Goal: Transaction & Acquisition: Purchase product/service

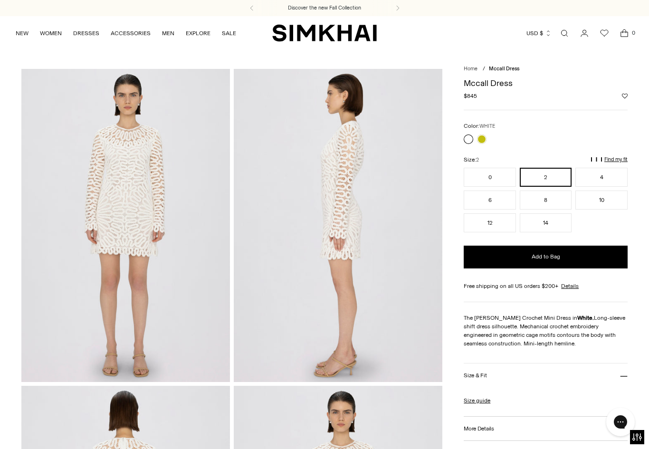
click at [523, 157] on p "Find my fit" at bounding box center [517, 163] width 11 height 17
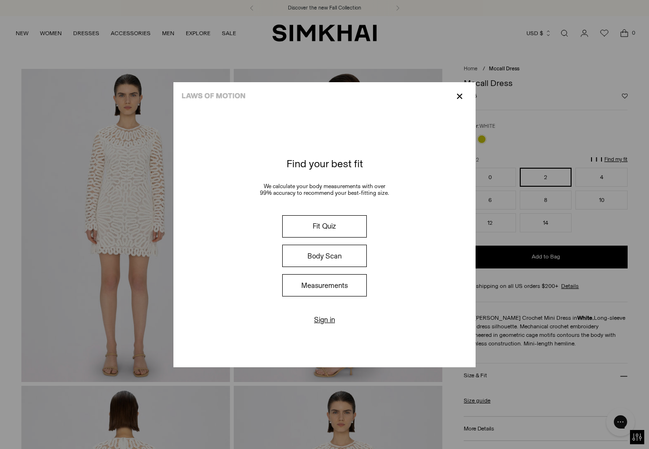
click at [317, 237] on button "Fit Quiz" at bounding box center [324, 226] width 85 height 22
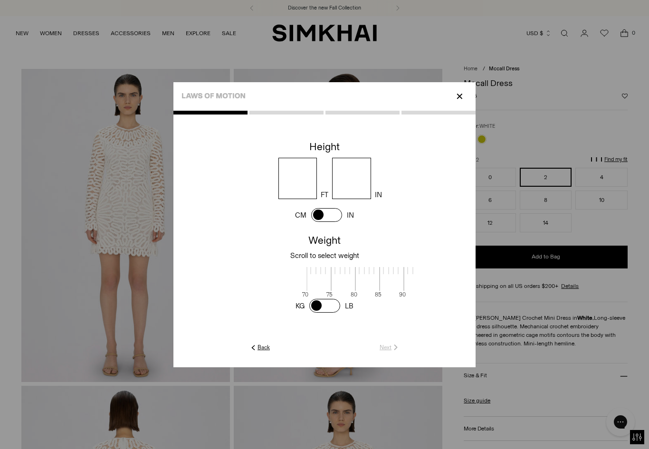
scroll to position [2, 309]
click at [295, 185] on input "number" at bounding box center [297, 178] width 39 height 41
type input "*"
click at [356, 182] on input "number" at bounding box center [351, 178] width 39 height 41
type input "*"
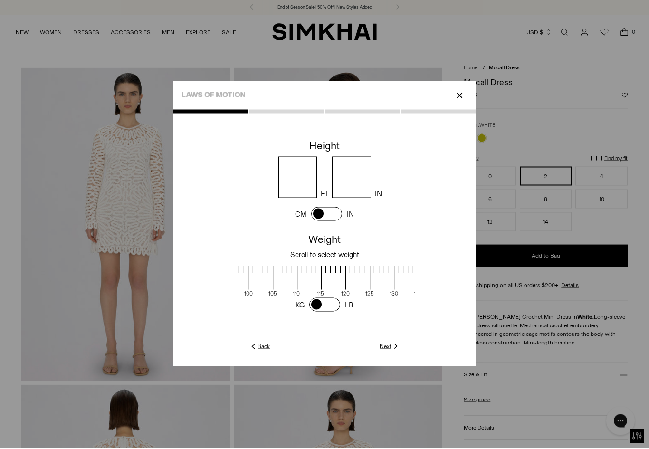
scroll to position [0, 203]
click at [387, 352] on link "Next" at bounding box center [390, 347] width 20 height 9
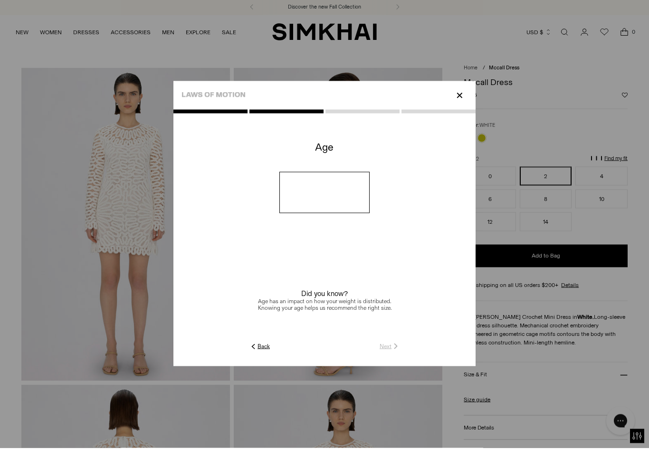
scroll to position [1, 0]
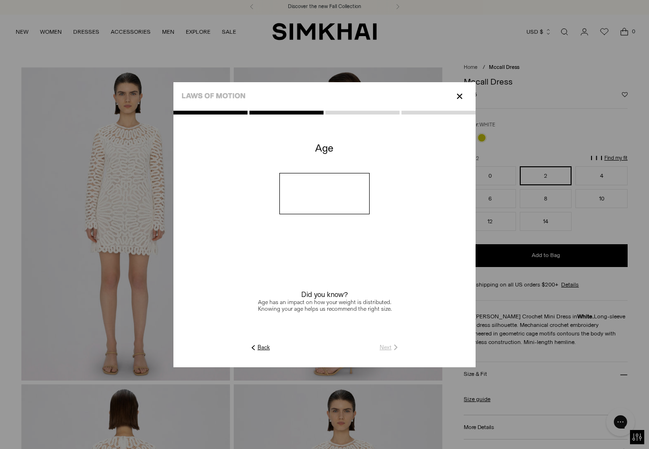
click at [304, 204] on input "number" at bounding box center [324, 193] width 91 height 41
type input "**"
click at [385, 352] on link "Next" at bounding box center [390, 347] width 20 height 9
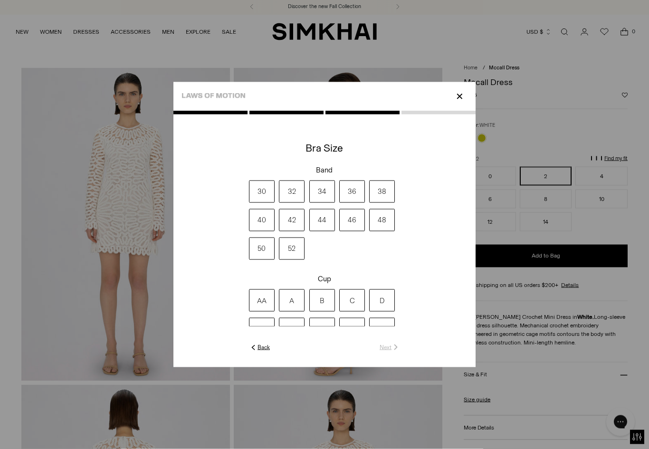
click at [318, 198] on label "34" at bounding box center [322, 192] width 26 height 22
click at [262, 310] on label "AA" at bounding box center [262, 300] width 26 height 22
click at [386, 352] on link "Next" at bounding box center [390, 347] width 20 height 9
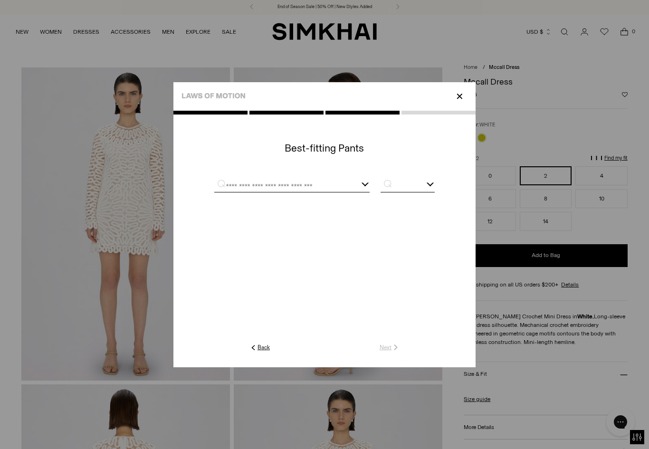
click at [255, 192] on input "text" at bounding box center [280, 186] width 132 height 12
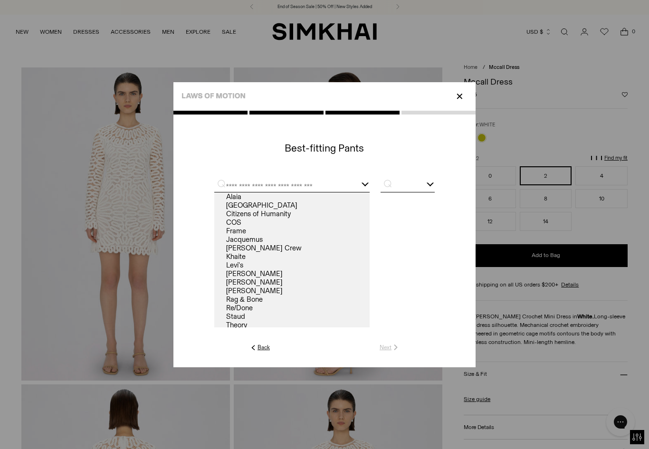
scroll to position [1, 0]
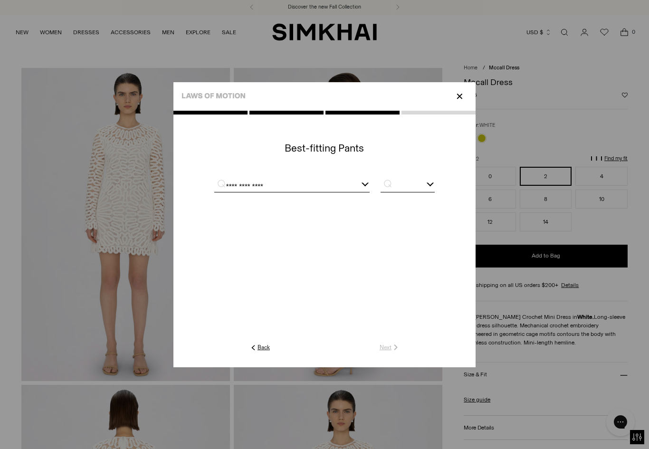
click at [412, 192] on input "text" at bounding box center [408, 186] width 54 height 12
click at [425, 192] on input "text" at bounding box center [408, 186] width 54 height 12
click at [427, 192] on input "text" at bounding box center [408, 186] width 54 height 12
click at [362, 190] on div "**********" at bounding box center [291, 186] width 155 height 12
click at [326, 192] on input "**********" at bounding box center [280, 186] width 132 height 12
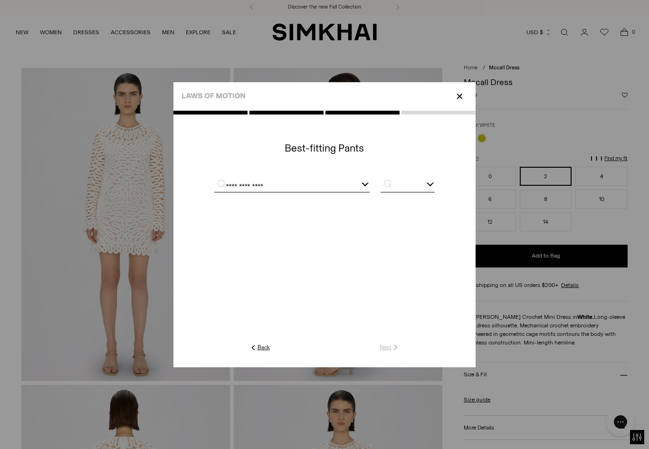
click at [384, 352] on c-text-icon-button at bounding box center [335, 347] width 130 height 9
click at [282, 192] on input "**********" at bounding box center [280, 186] width 132 height 12
click at [266, 201] on link "Veronica Beard" at bounding box center [291, 196] width 155 height 9
type input "**********"
click at [433, 192] on input "text" at bounding box center [408, 186] width 54 height 12
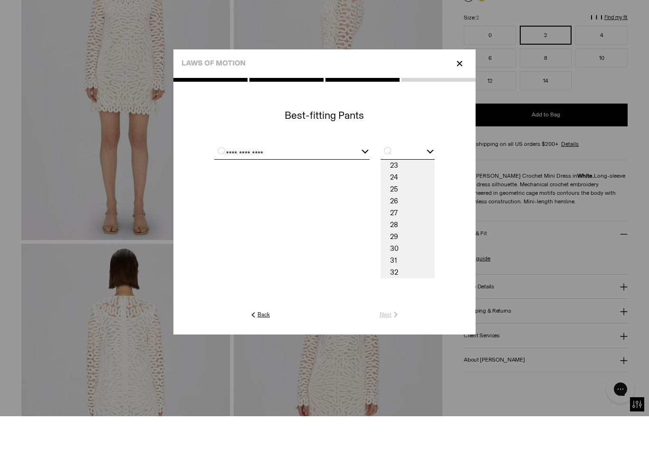
scroll to position [121, 0]
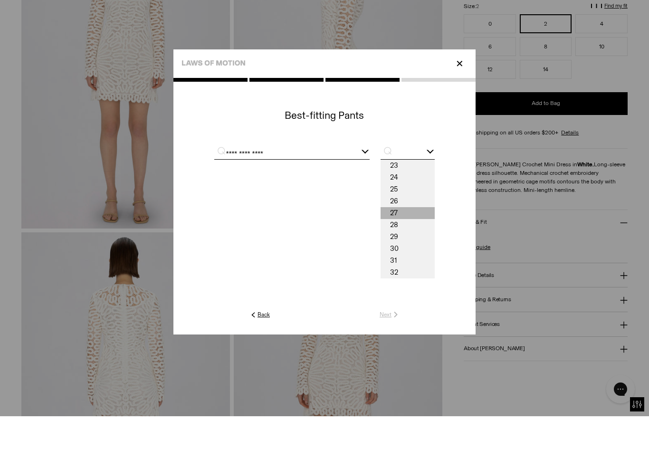
click at [391, 240] on span "27" at bounding box center [408, 246] width 54 height 12
type input "**"
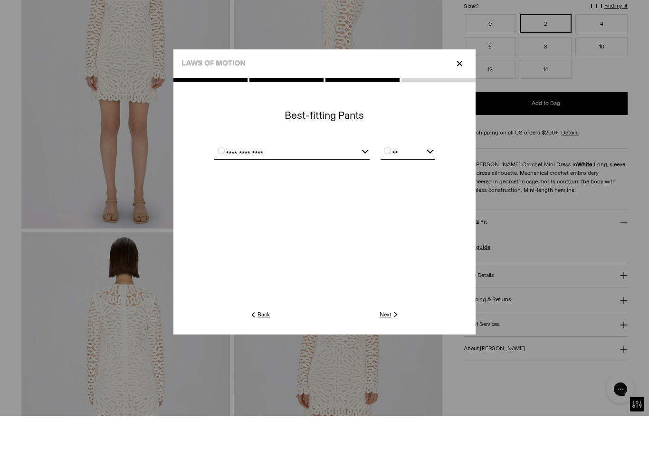
scroll to position [153, 0]
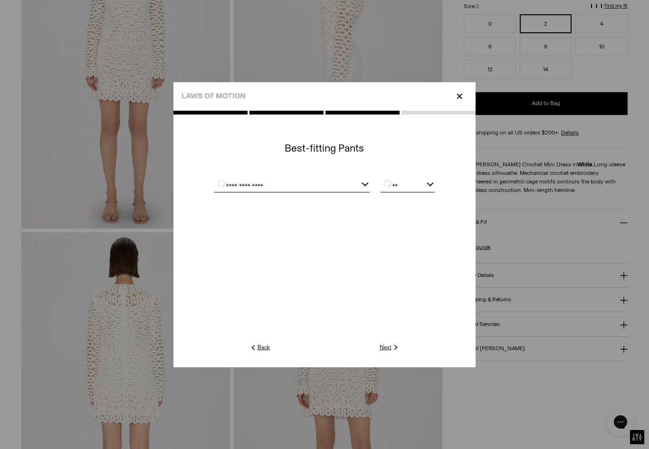
click at [385, 352] on link "Next" at bounding box center [390, 347] width 20 height 9
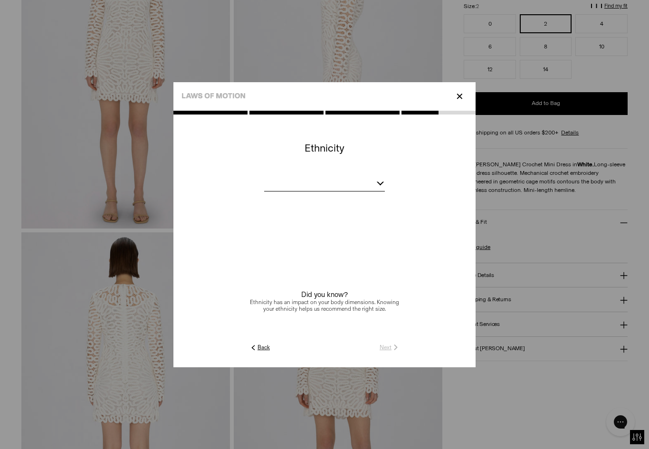
click at [378, 191] on div at bounding box center [324, 185] width 121 height 12
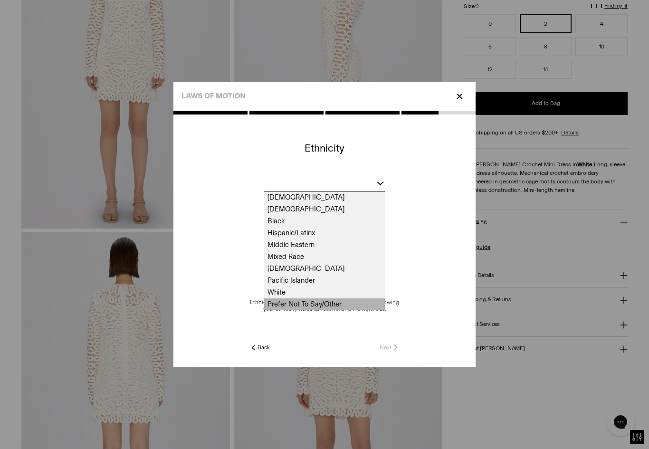
click at [306, 310] on span "Prefer Not To Say/Other" at bounding box center [324, 304] width 121 height 12
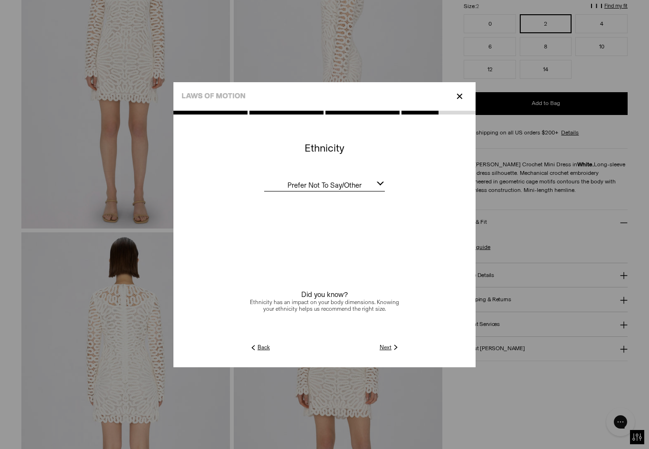
click at [383, 352] on link "Next" at bounding box center [390, 347] width 20 height 9
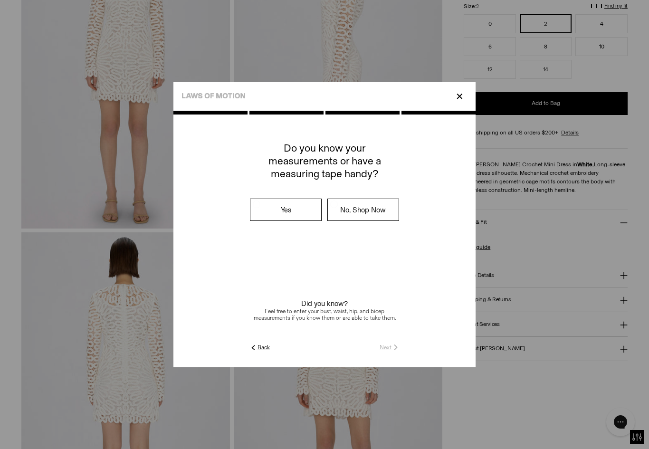
click at [285, 220] on label "Yes" at bounding box center [285, 209] width 71 height 21
click at [389, 352] on link "Next" at bounding box center [390, 347] width 20 height 9
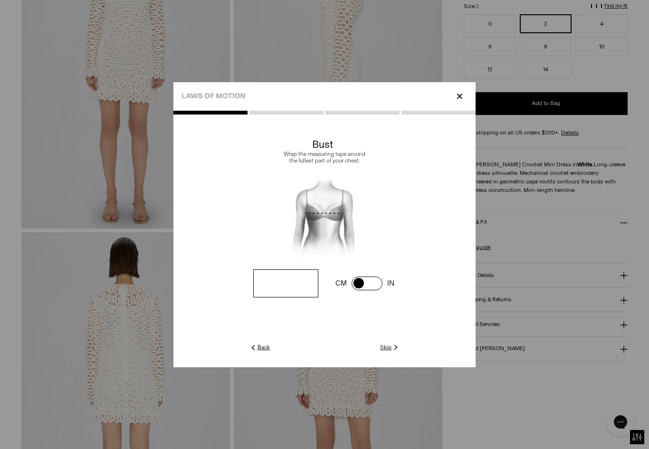
click at [275, 295] on input "number" at bounding box center [285, 283] width 65 height 28
type input "**"
click at [388, 352] on link "Next" at bounding box center [390, 347] width 20 height 9
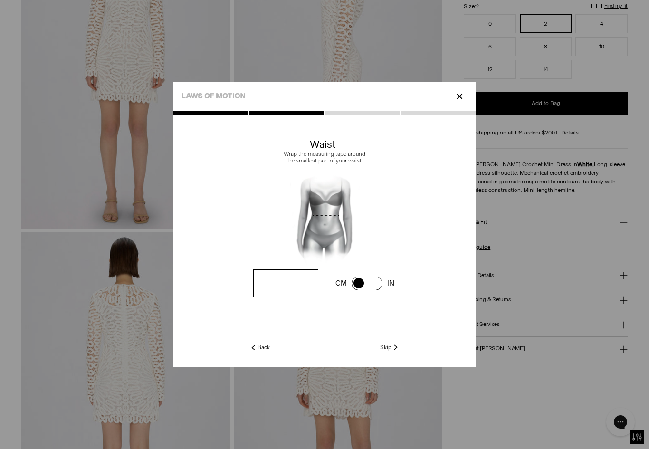
click at [0, 0] on input "number" at bounding box center [0, 0] width 0 height 0
type input "**"
click at [389, 352] on link "Next" at bounding box center [390, 347] width 20 height 9
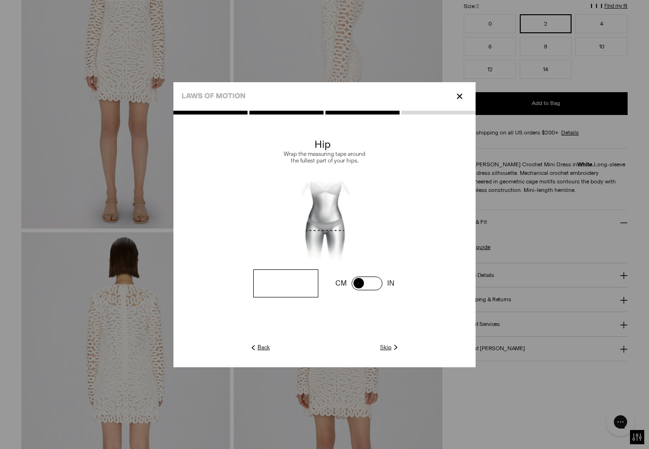
click at [0, 0] on input "number" at bounding box center [0, 0] width 0 height 0
type input "**"
click at [386, 352] on link "Next" at bounding box center [390, 347] width 20 height 9
click at [0, 0] on input "number" at bounding box center [0, 0] width 0 height 0
type input "**"
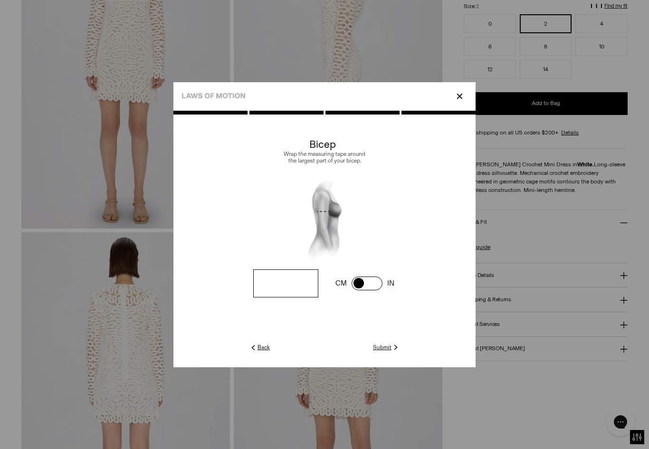
click at [384, 352] on link "Submit" at bounding box center [386, 347] width 27 height 9
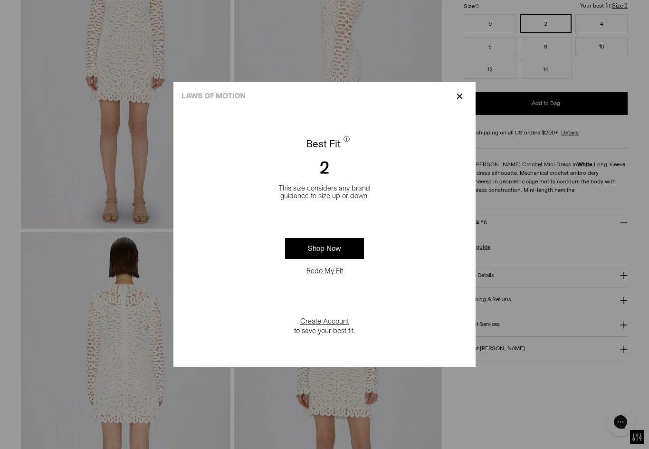
click at [458, 105] on p "✕" at bounding box center [459, 96] width 13 height 16
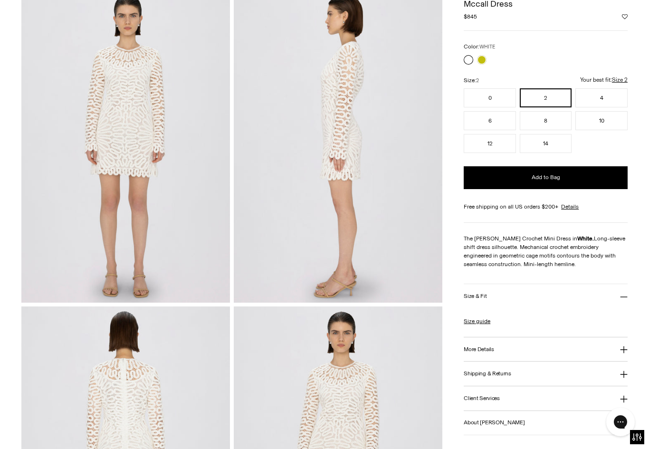
scroll to position [0, 0]
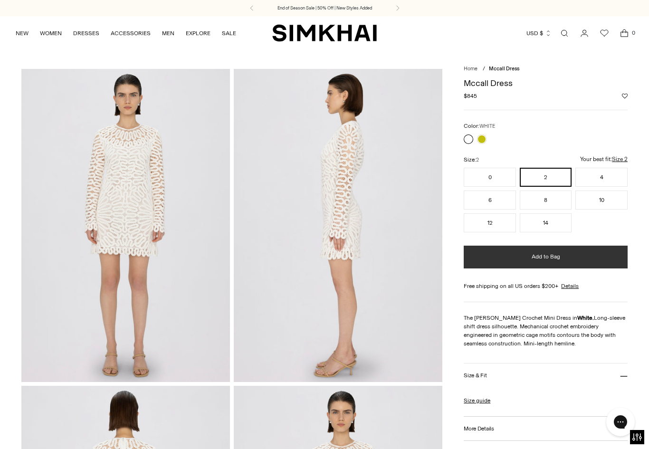
click at [565, 259] on button "Add to Bag" at bounding box center [546, 257] width 164 height 23
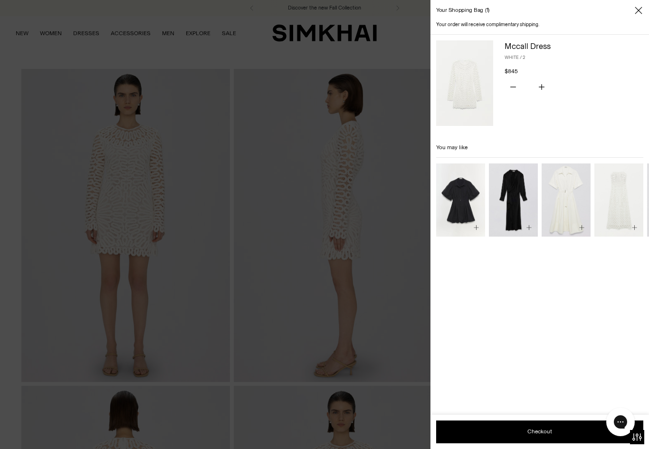
click at [637, 11] on icon "Close" at bounding box center [639, 11] width 8 height 10
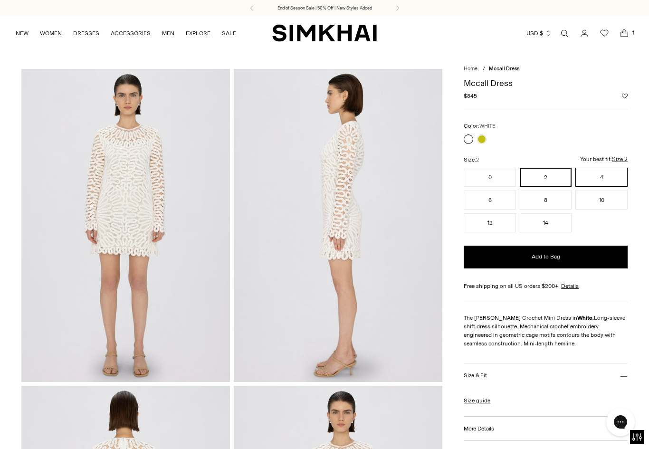
click at [601, 178] on button "4" at bounding box center [601, 177] width 52 height 19
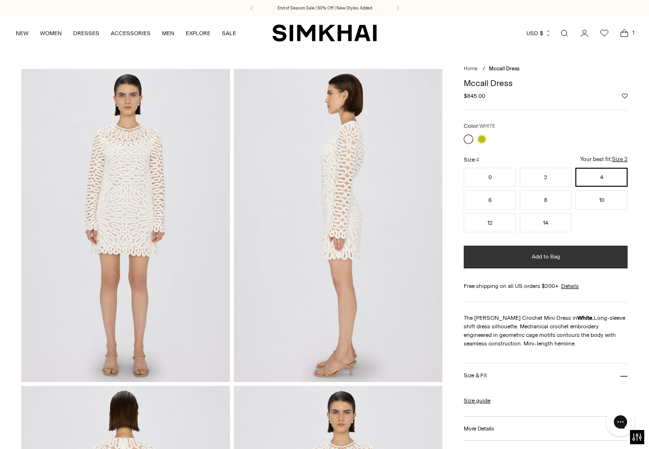
click at [561, 259] on button "Add to Bag" at bounding box center [546, 257] width 164 height 23
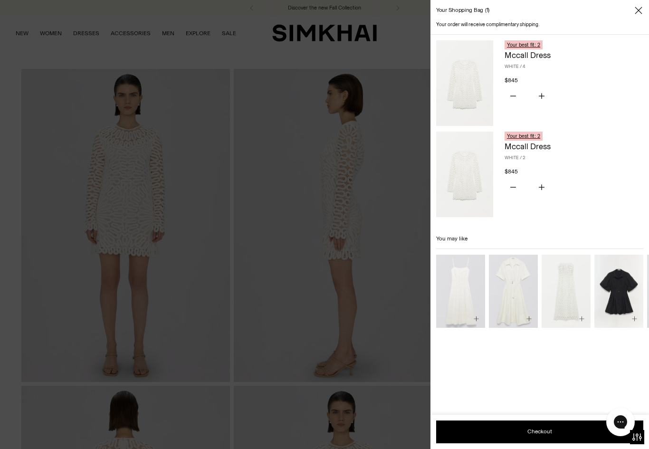
click at [643, 10] on span "Close" at bounding box center [639, 11] width 10 height 10
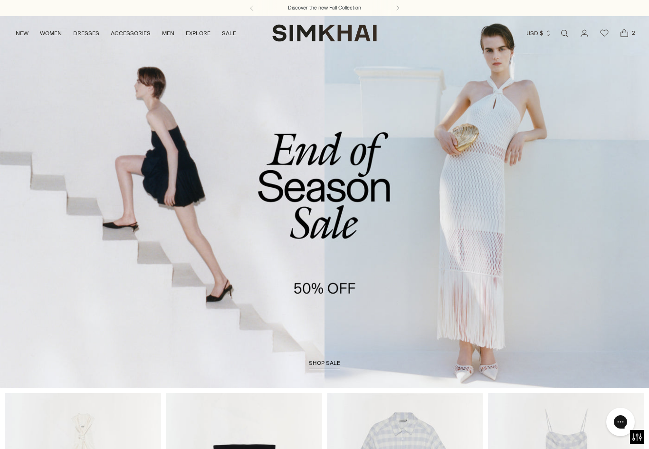
click at [320, 368] on link "shop sale" at bounding box center [324, 365] width 31 height 10
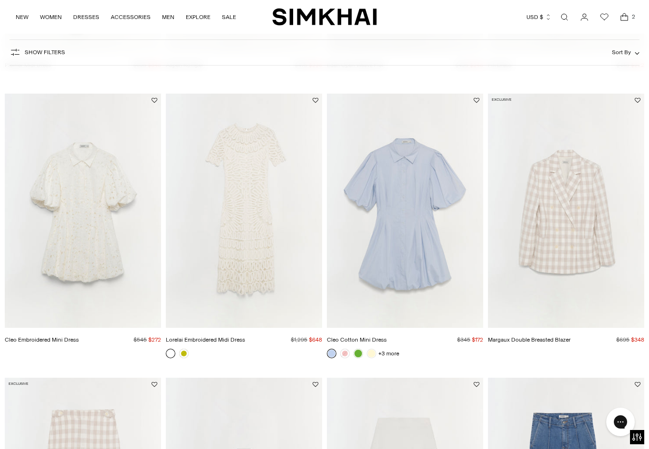
scroll to position [583, 0]
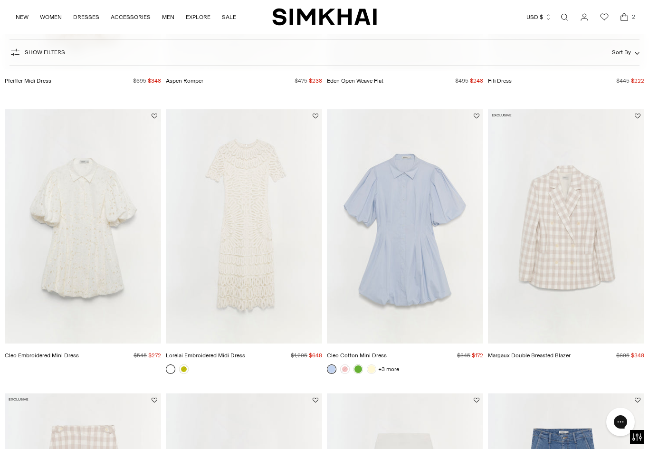
click at [230, 216] on img "Lorelai Embroidered Midi Dress" at bounding box center [244, 226] width 156 height 235
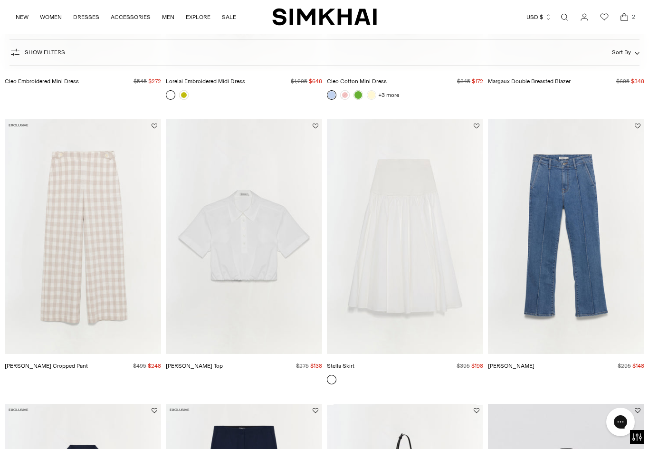
click at [412, 254] on img "Stella Skirt" at bounding box center [405, 236] width 156 height 235
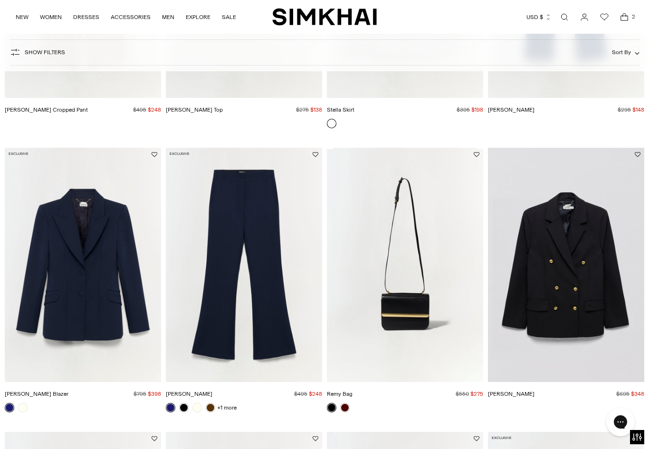
scroll to position [1137, 0]
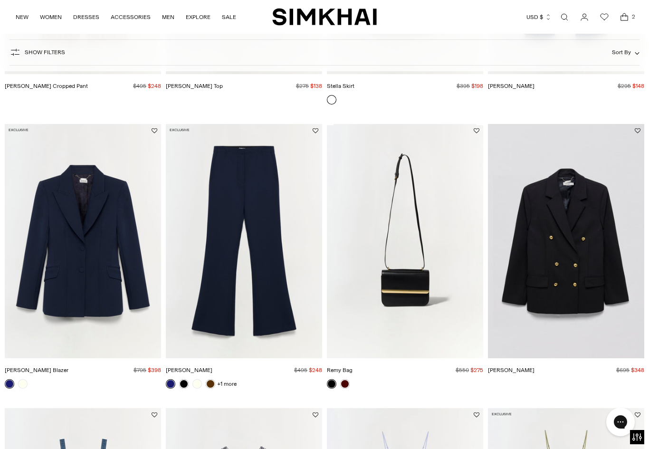
click at [77, 250] on img "Maddix Blazer" at bounding box center [83, 241] width 156 height 235
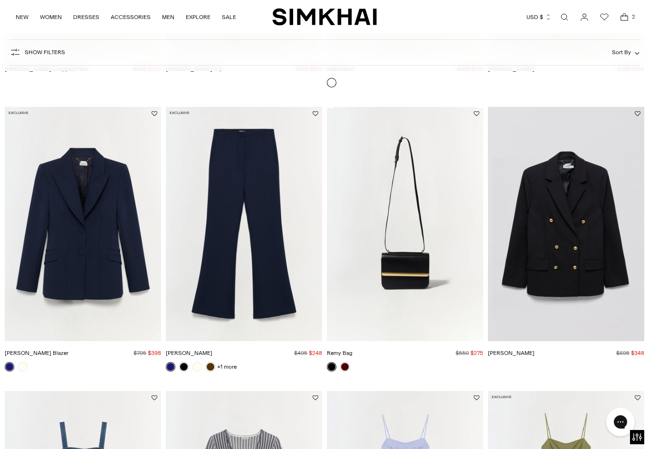
scroll to position [1145, 0]
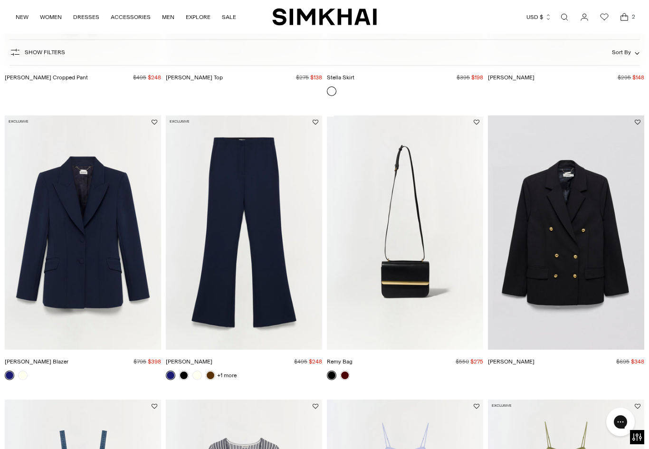
click at [578, 277] on img "Becky Blazer" at bounding box center [566, 232] width 156 height 235
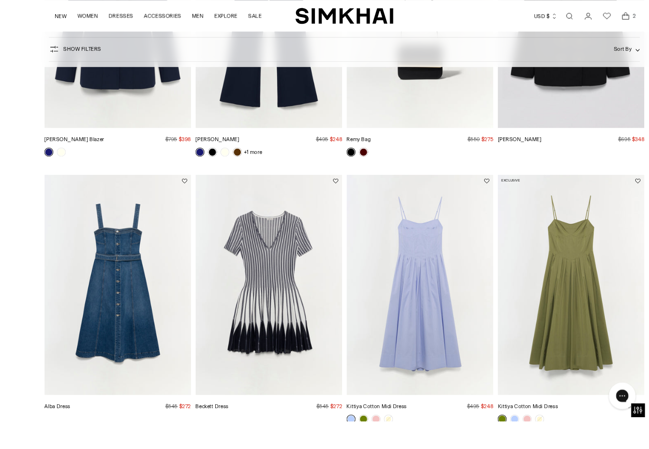
scroll to position [1429, 0]
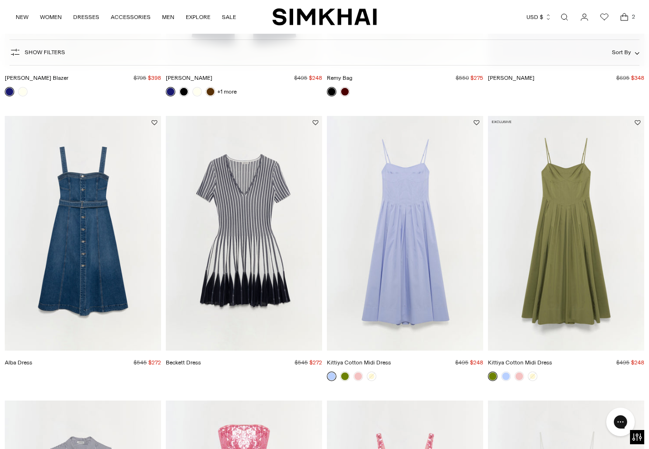
click at [403, 226] on img "Kittiya Cotton Midi Dress" at bounding box center [405, 233] width 156 height 235
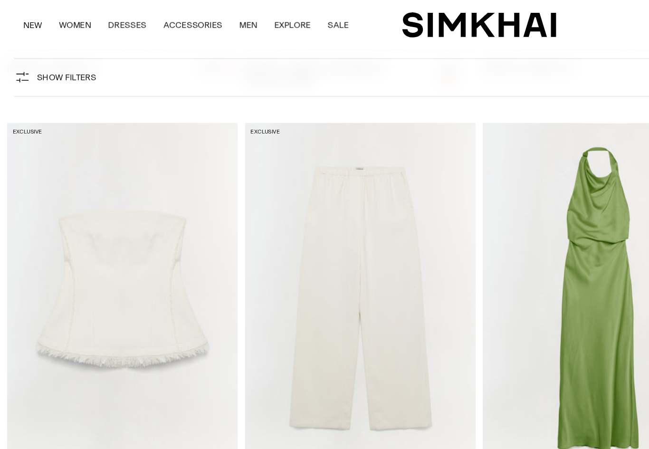
scroll to position [6267, 0]
click at [80, 203] on img "Theodora Strapless Top" at bounding box center [83, 201] width 156 height 235
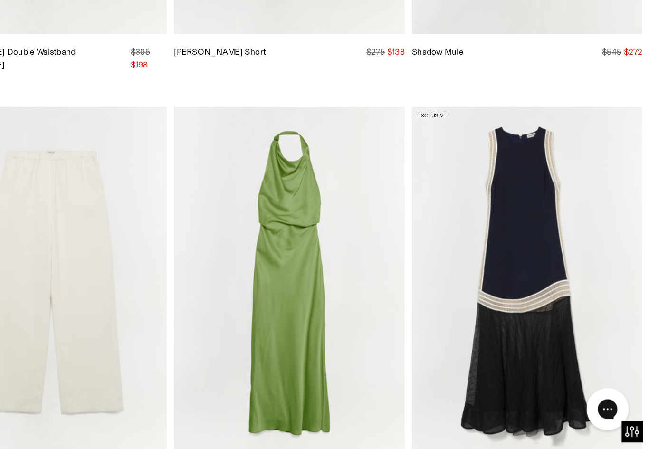
click at [327, 217] on img "Reannon Satin Gown" at bounding box center [405, 334] width 156 height 235
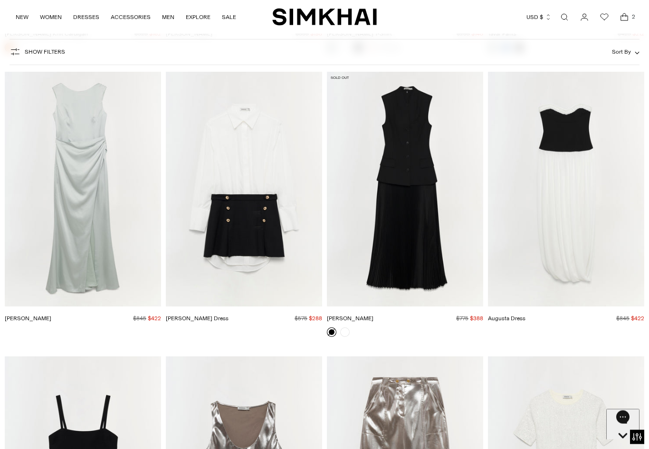
scroll to position [8270, 0]
click at [247, 217] on img "Warren Dress" at bounding box center [244, 189] width 156 height 235
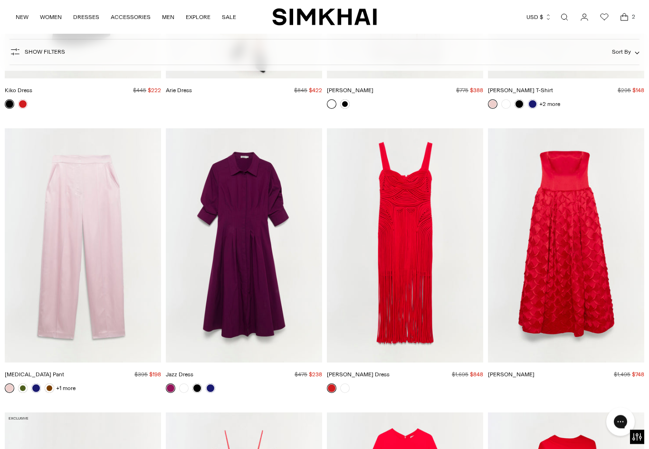
scroll to position [11314, 0]
click at [405, 240] on img "Darby Dress" at bounding box center [405, 245] width 156 height 235
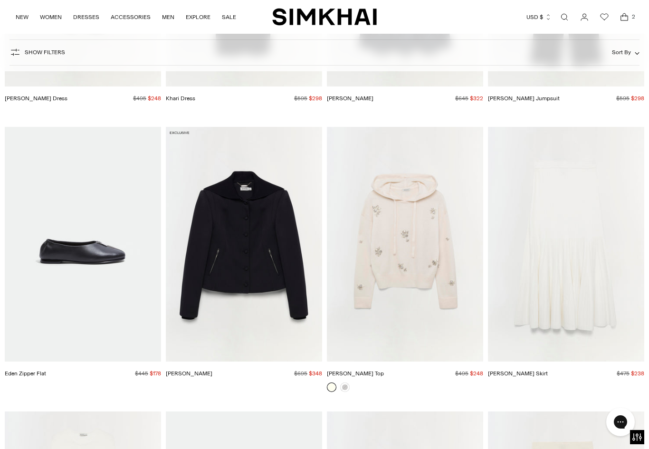
scroll to position [12754, 0]
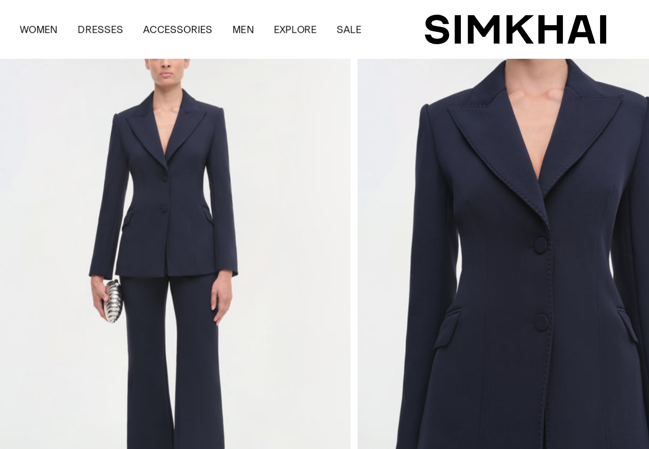
scroll to position [43, 0]
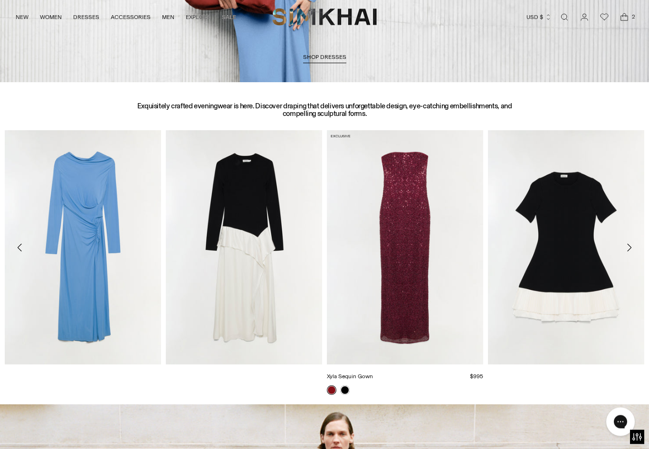
scroll to position [958, 0]
click at [398, 223] on img "Xyla Sequin Gown" at bounding box center [405, 247] width 156 height 235
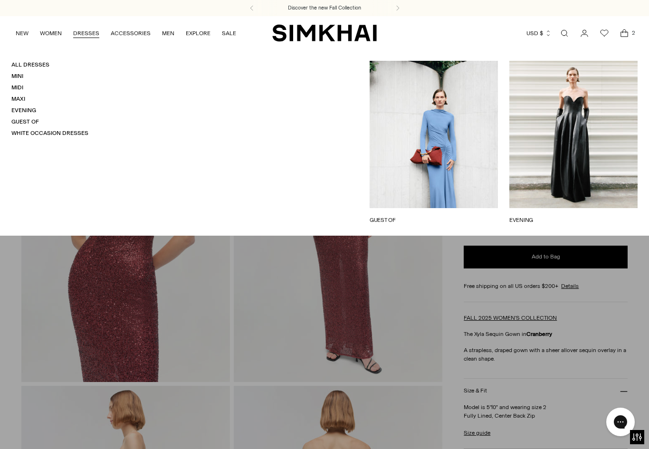
click at [383, 220] on link "GUEST OF" at bounding box center [434, 220] width 128 height 9
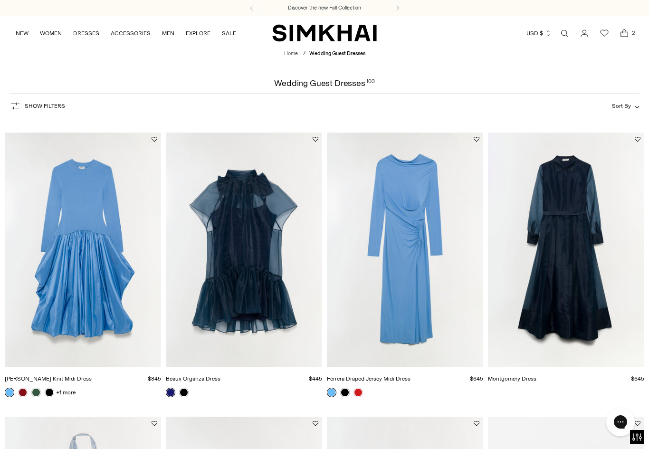
click at [409, 252] on img "Ferrera Draped Jersey Midi Dress" at bounding box center [405, 250] width 156 height 235
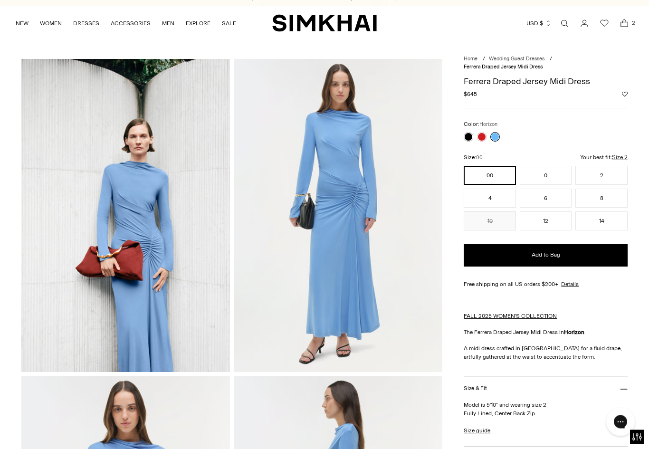
scroll to position [10, 0]
click at [483, 137] on link at bounding box center [482, 137] width 10 height 10
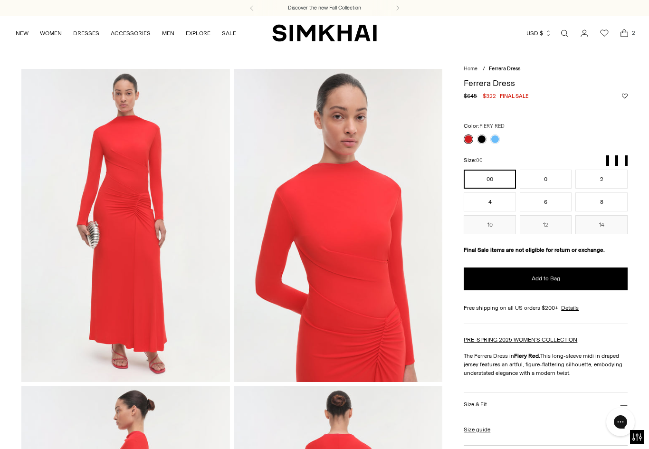
click at [473, 138] on link at bounding box center [469, 139] width 10 height 10
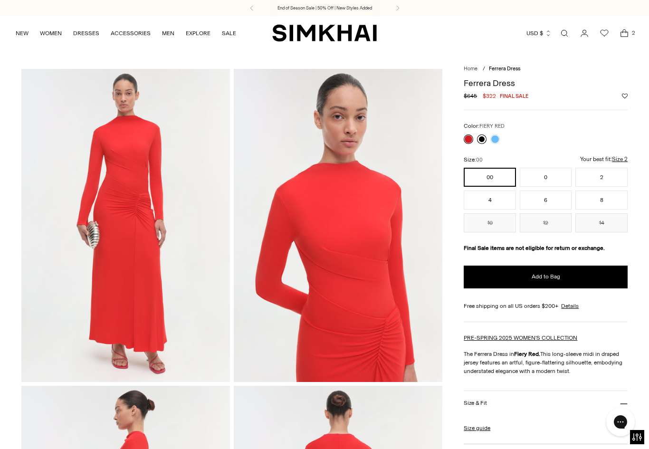
click at [484, 138] on link at bounding box center [482, 139] width 10 height 10
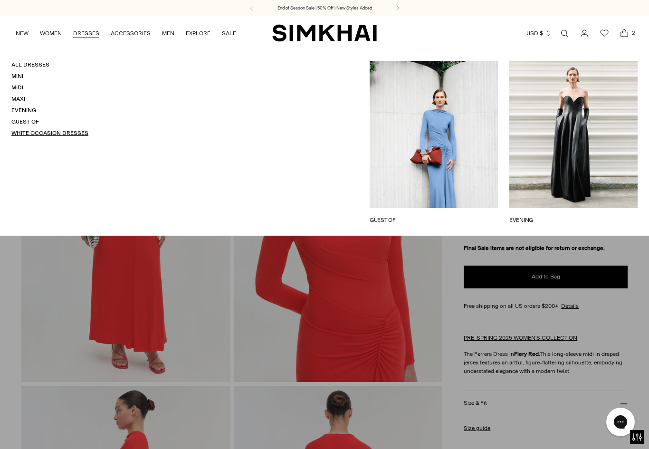
click at [63, 134] on link "White Occasion Dresses" at bounding box center [49, 133] width 77 height 7
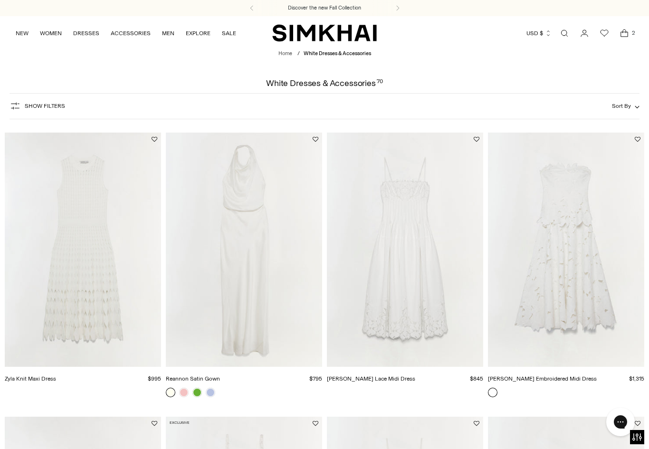
click at [562, 288] on img "Audrey Embroidered Midi Dress" at bounding box center [566, 250] width 156 height 235
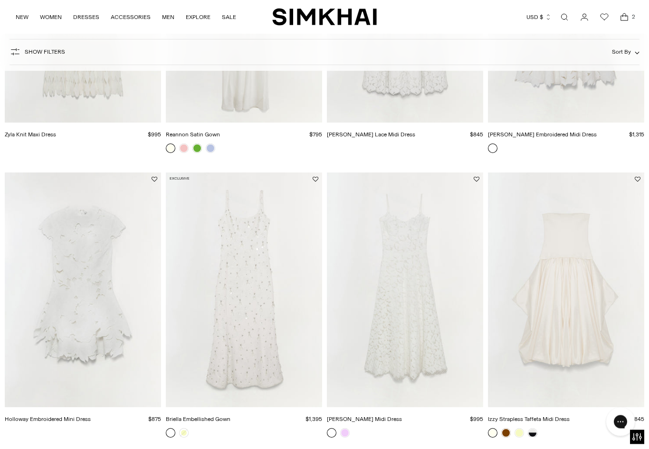
scroll to position [244, 0]
click at [413, 292] on img "Julia Lace Midi Dress" at bounding box center [405, 290] width 156 height 235
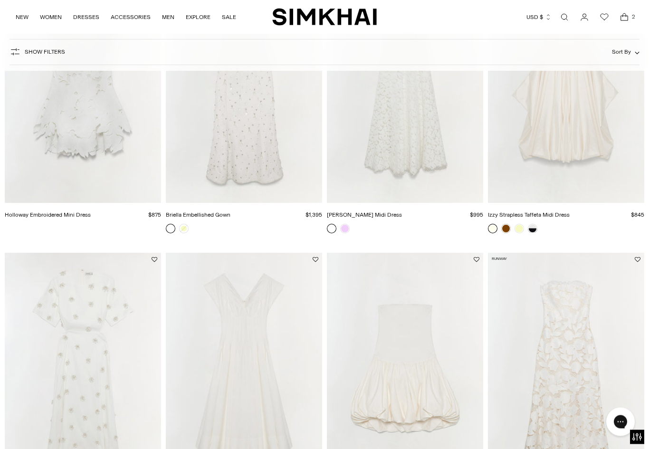
scroll to position [552, 0]
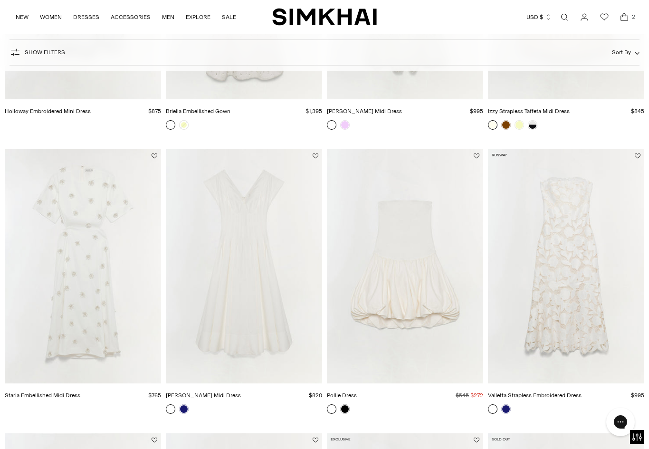
click at [231, 312] on img "Nina Cotton Midi Dress" at bounding box center [244, 266] width 156 height 235
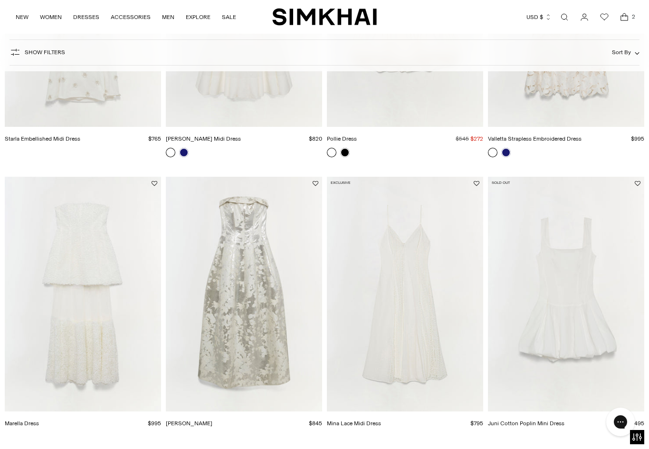
scroll to position [856, 0]
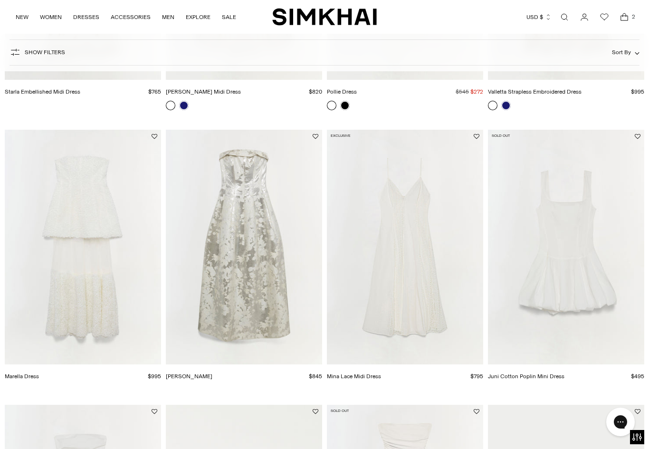
click at [217, 391] on div at bounding box center [244, 389] width 156 height 8
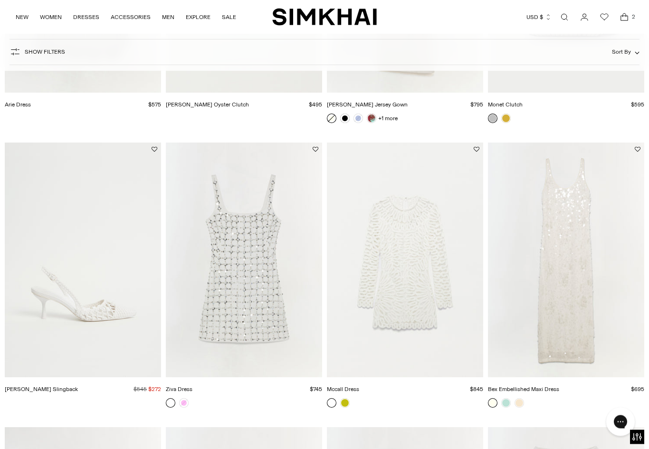
scroll to position [1402, 0]
click at [95, 315] on img "Dylan Woven Slingback" at bounding box center [83, 260] width 156 height 235
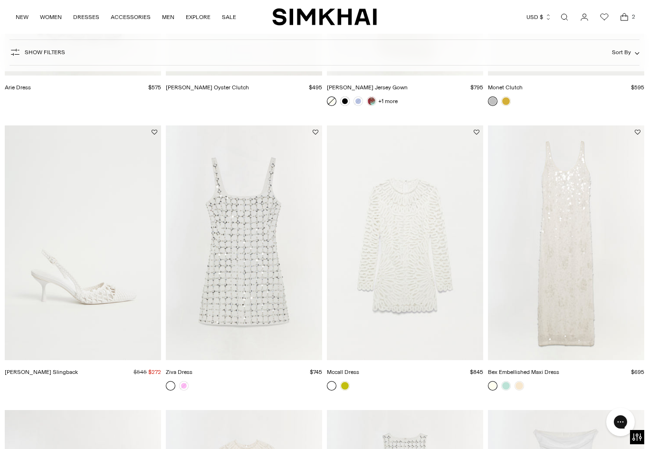
click at [399, 248] on img "Mccall Dress" at bounding box center [405, 242] width 156 height 235
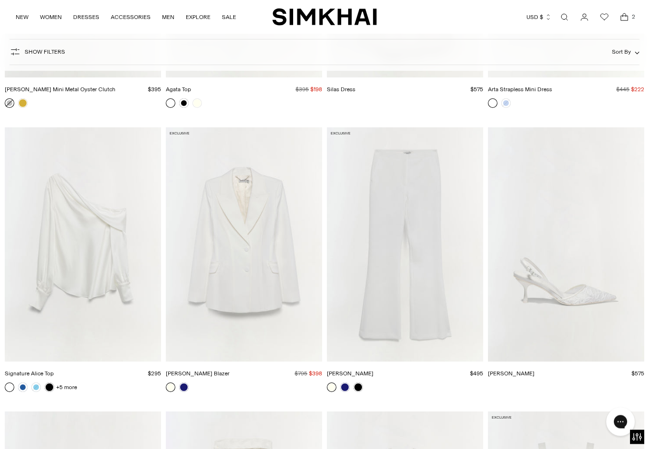
scroll to position [2840, 0]
click at [230, 237] on img "Maddix Blazer" at bounding box center [244, 244] width 156 height 235
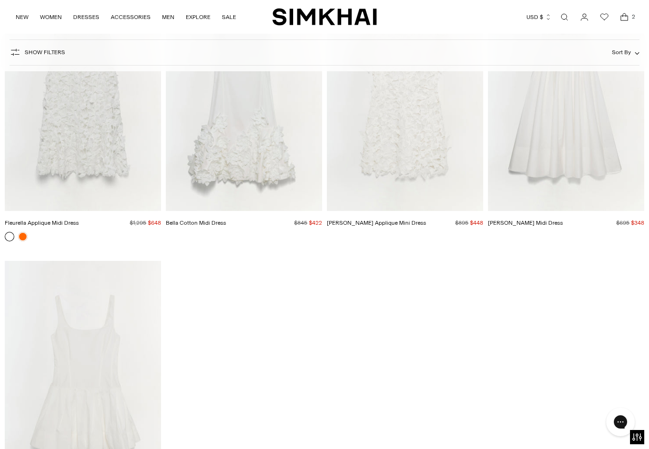
scroll to position [4692, 0]
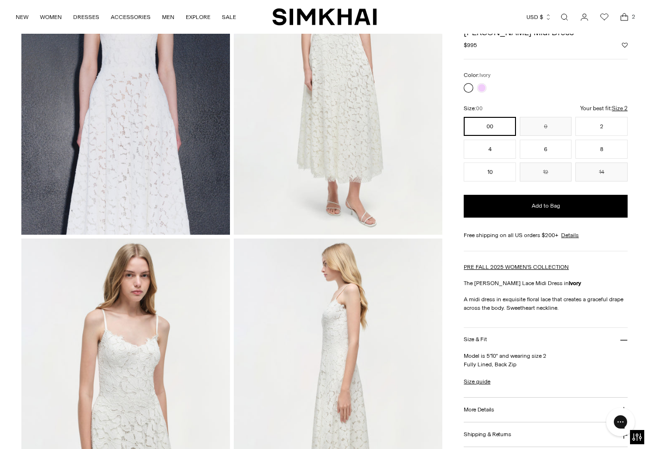
scroll to position [129, 0]
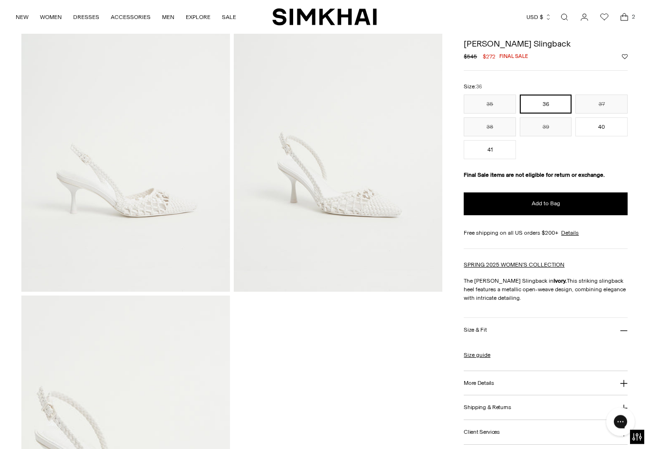
scroll to position [57, 0]
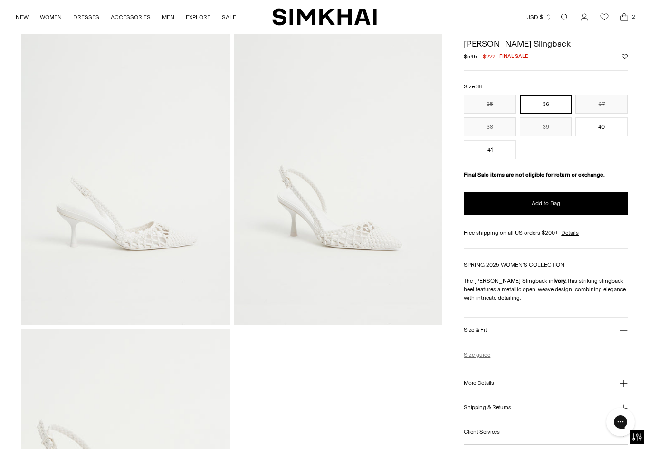
click at [477, 358] on link "Size guide" at bounding box center [477, 355] width 27 height 9
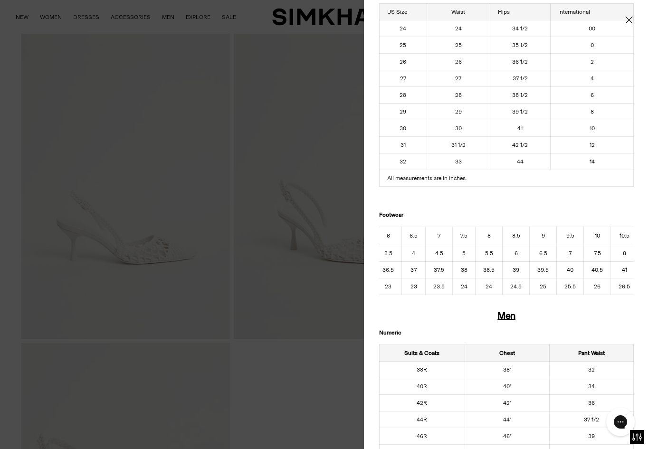
scroll to position [0, 80]
click at [633, 19] on span "Close" at bounding box center [629, 20] width 10 height 10
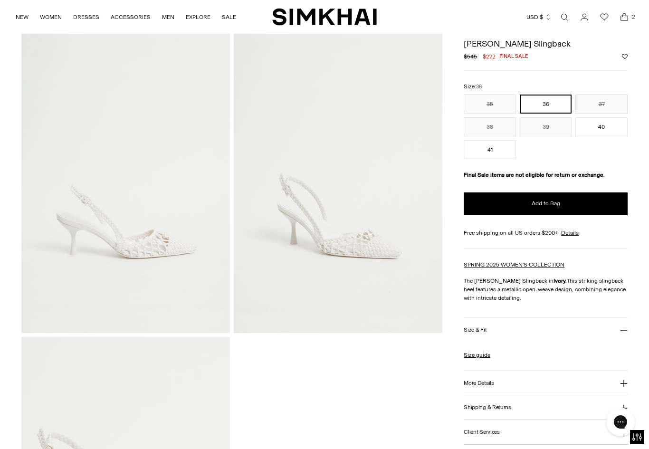
scroll to position [41, 0]
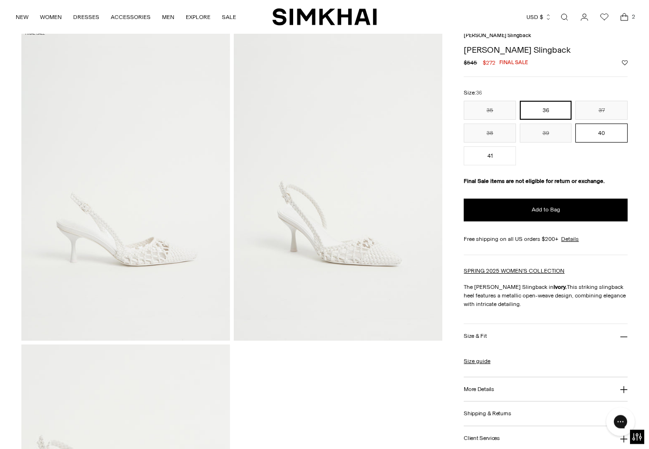
click at [601, 134] on button "40" at bounding box center [601, 133] width 52 height 19
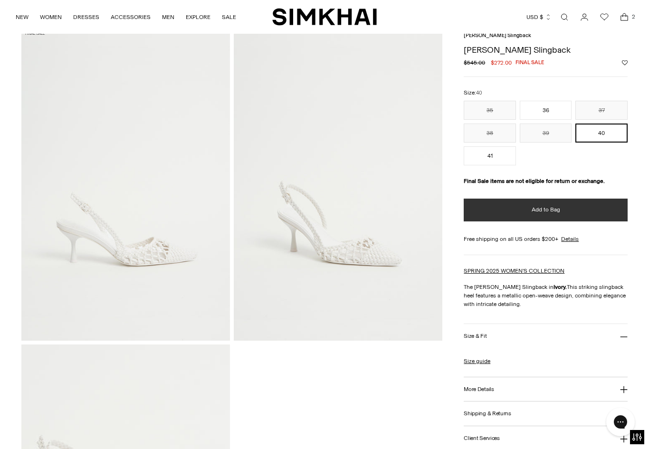
click at [553, 214] on span "Add to Bag" at bounding box center [546, 210] width 29 height 8
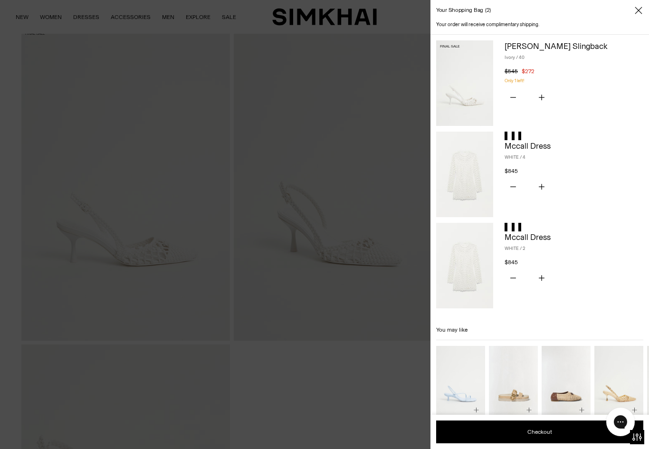
click at [642, 10] on span "Close" at bounding box center [639, 11] width 10 height 10
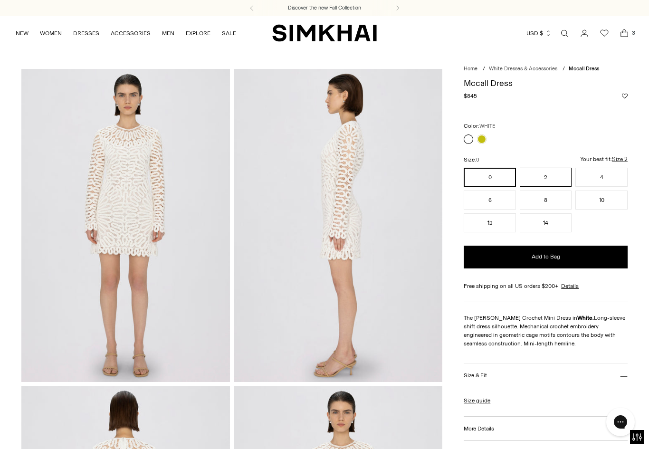
click at [548, 174] on button "2" at bounding box center [546, 177] width 52 height 19
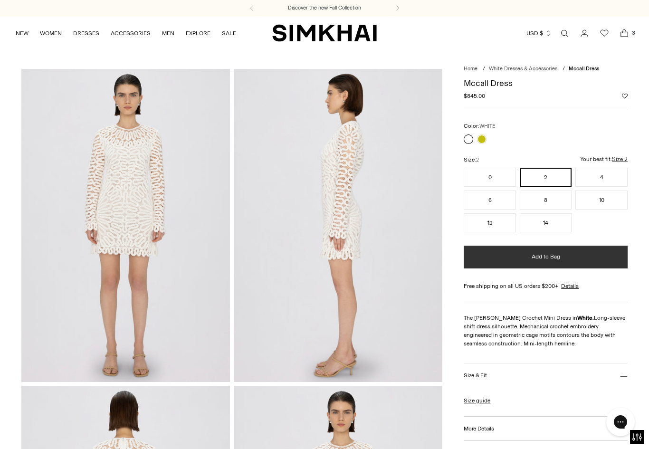
click at [562, 262] on button "Add to Bag" at bounding box center [546, 257] width 164 height 23
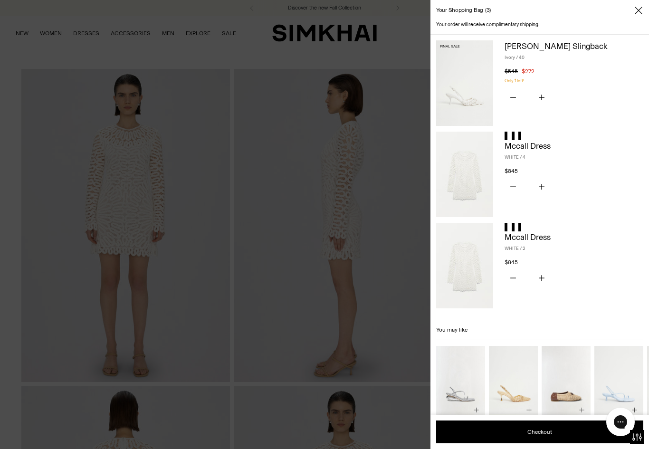
click at [522, 285] on input "*" at bounding box center [527, 278] width 23 height 20
click at [516, 275] on icon "Subtract product quantity" at bounding box center [513, 278] width 6 height 6
click at [636, 10] on icon "Close" at bounding box center [639, 11] width 8 height 10
